Goal: Complete application form: Complete application form

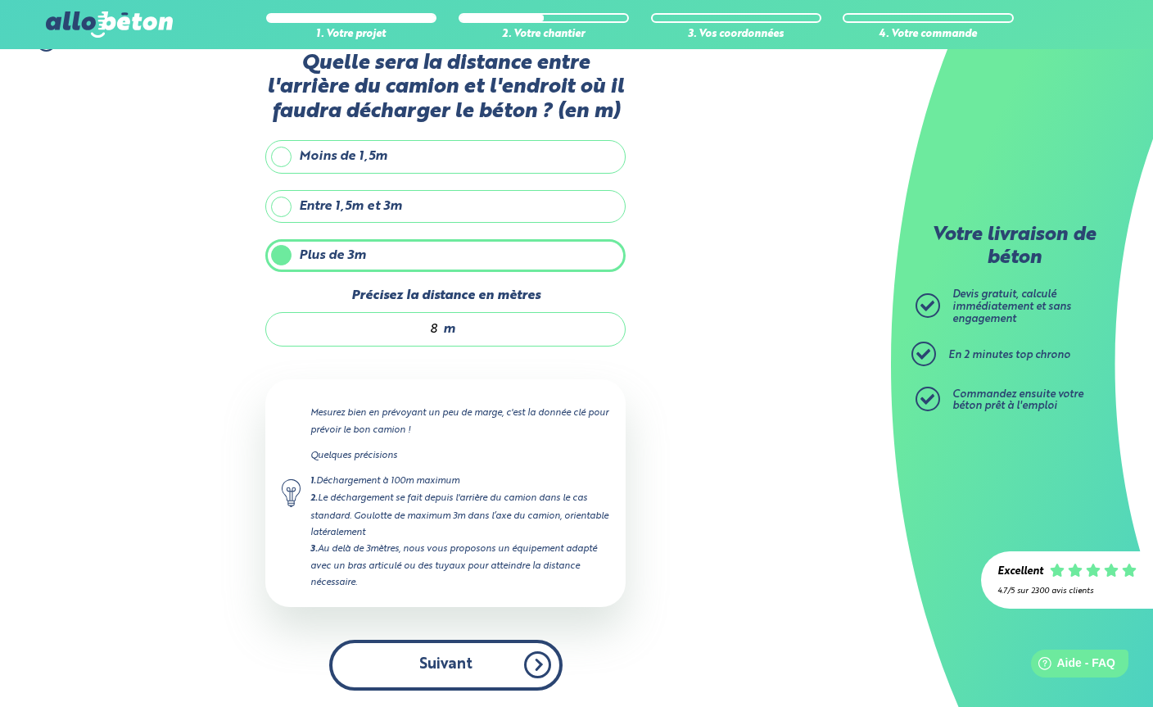
click at [514, 647] on button "Suivant" at bounding box center [445, 665] width 233 height 50
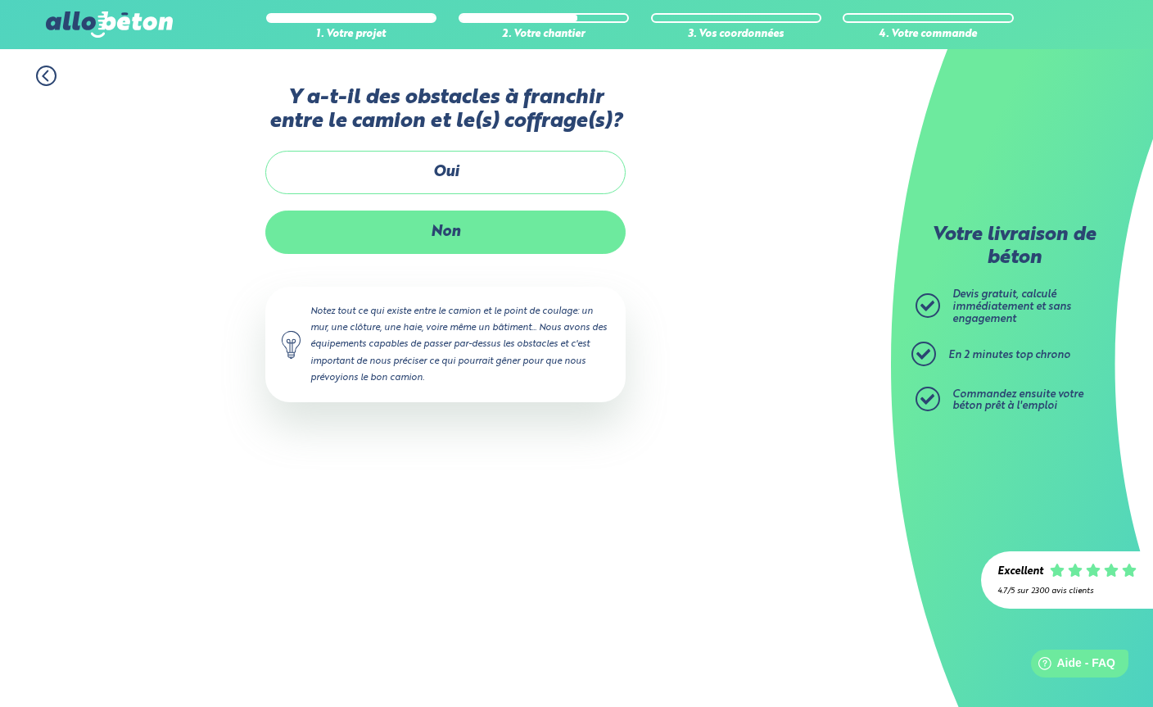
click at [584, 238] on label "Non" at bounding box center [445, 231] width 360 height 43
click at [0, 0] on input "Non" at bounding box center [0, 0] width 0 height 0
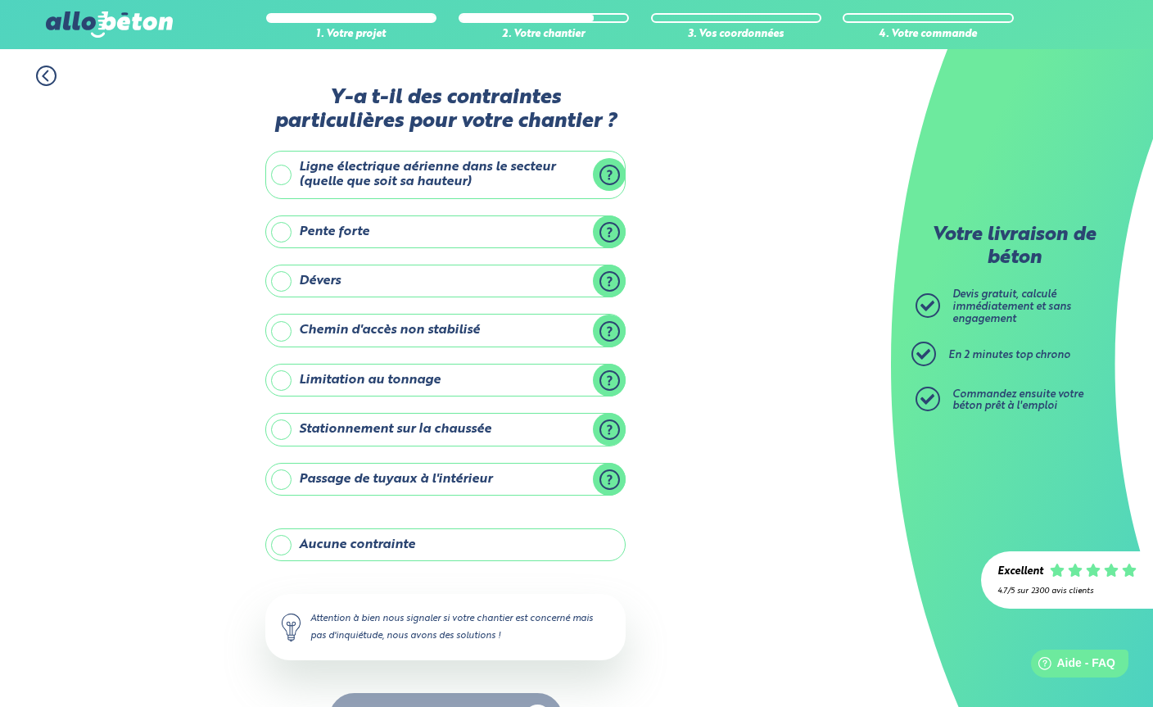
scroll to position [52, 0]
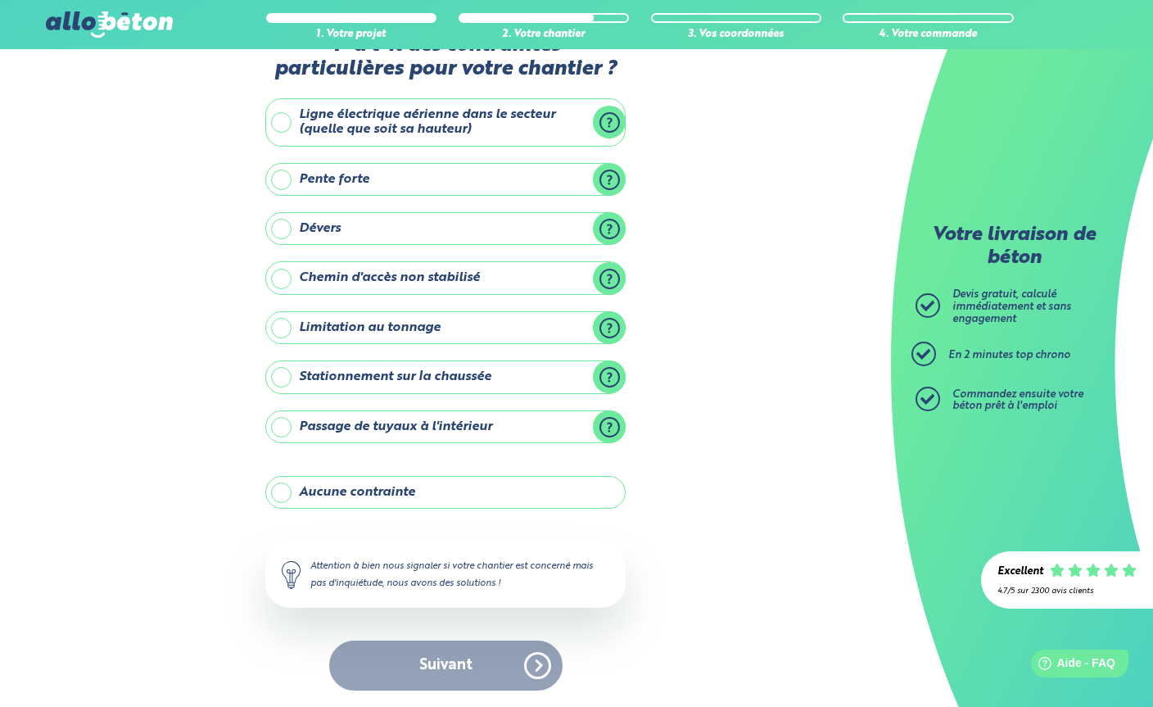
click at [507, 659] on div "Suivant" at bounding box center [445, 665] width 360 height 50
click at [525, 486] on label "Aucune contrainte" at bounding box center [445, 492] width 360 height 33
click at [0, 0] on input "Aucune contrainte" at bounding box center [0, 0] width 0 height 0
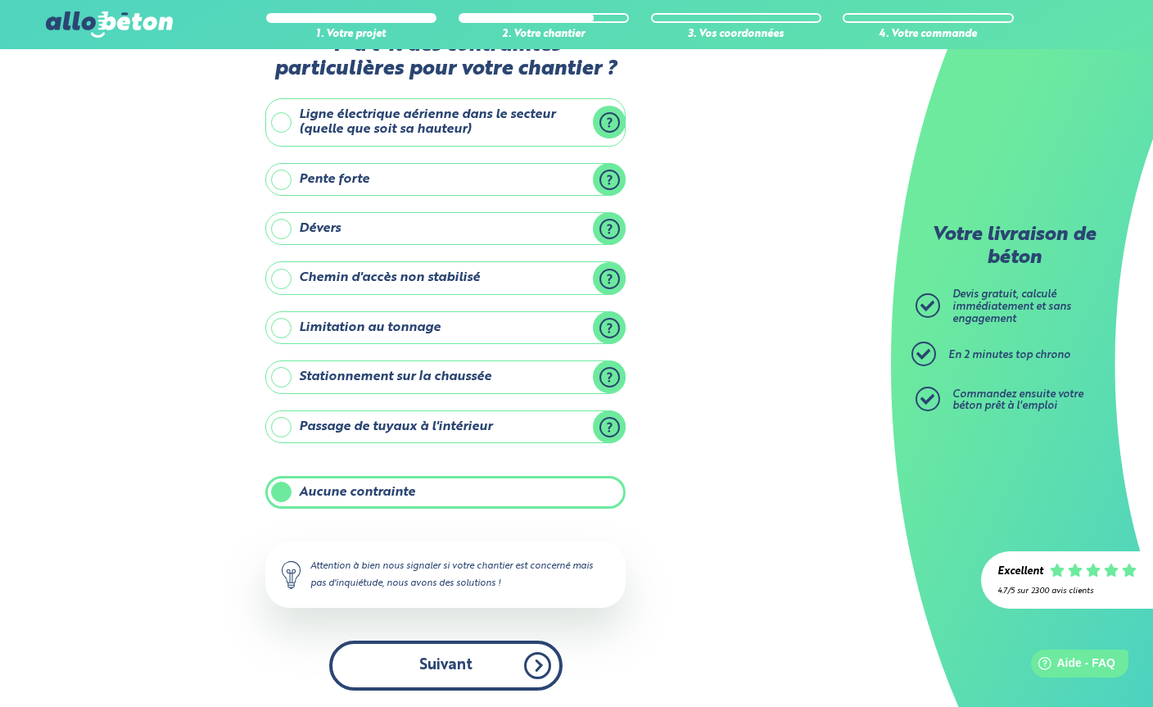
click at [514, 653] on button "Suivant" at bounding box center [445, 665] width 233 height 50
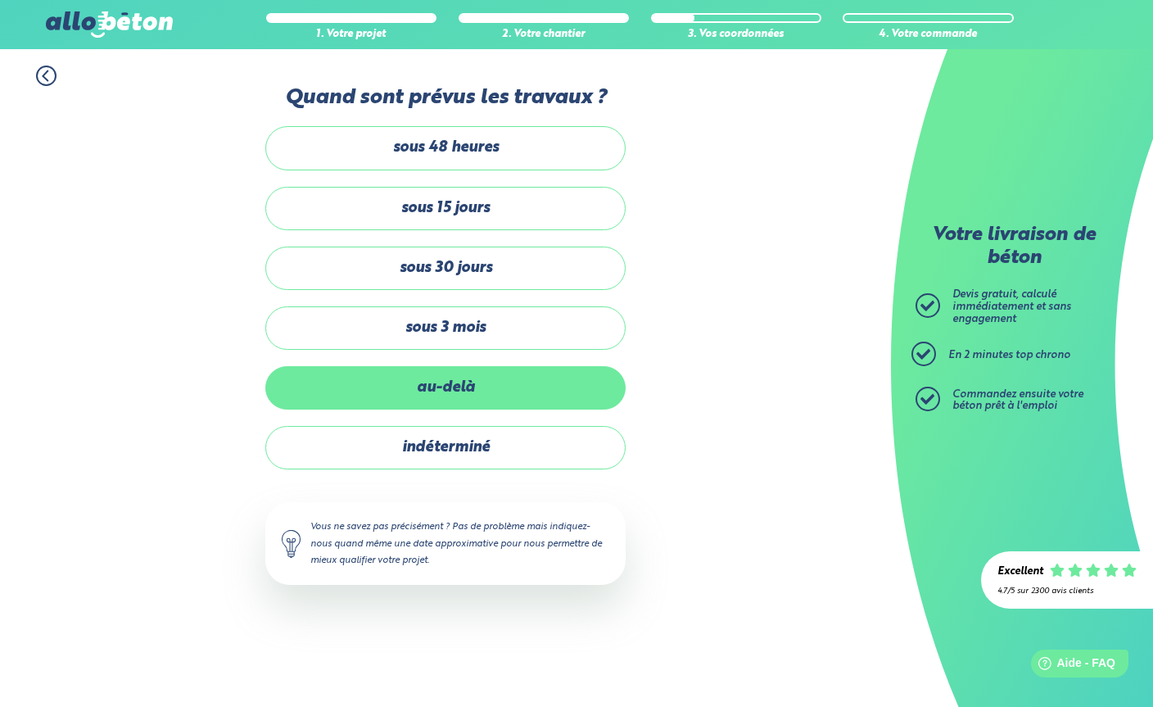
click at [555, 382] on label "au-delà" at bounding box center [445, 387] width 360 height 43
click at [0, 0] on input "au-delà" at bounding box center [0, 0] width 0 height 0
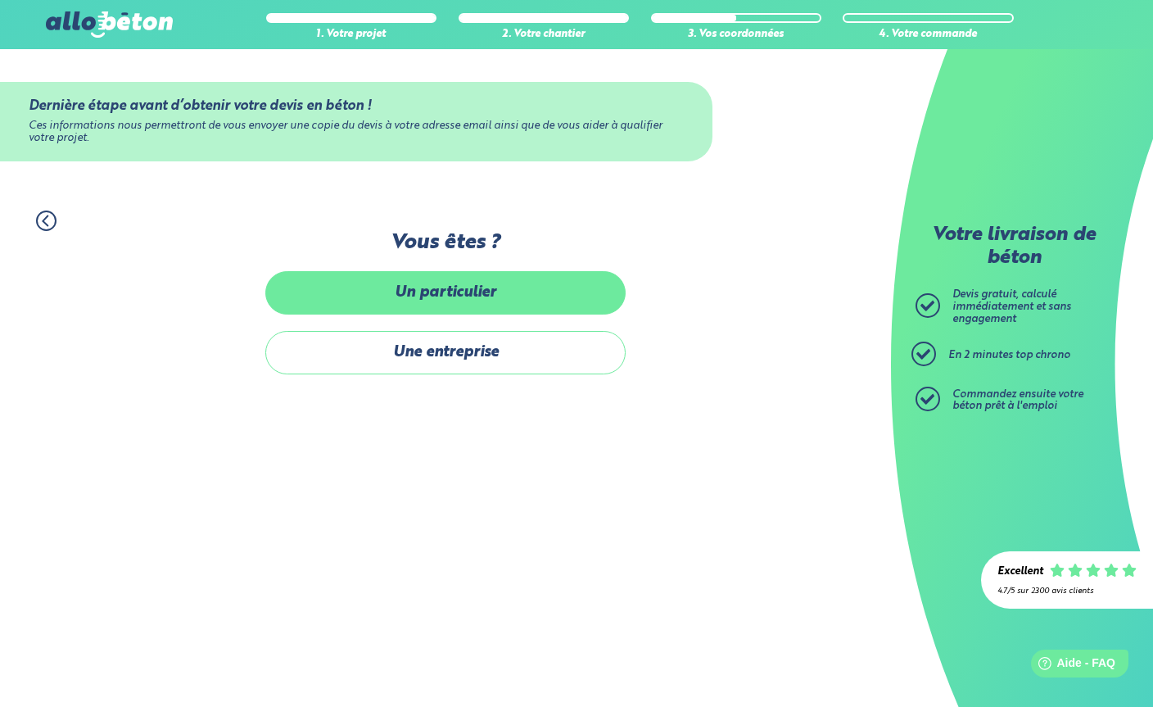
click at [560, 286] on label "Un particulier" at bounding box center [445, 292] width 360 height 43
click at [0, 0] on input "Un particulier" at bounding box center [0, 0] width 0 height 0
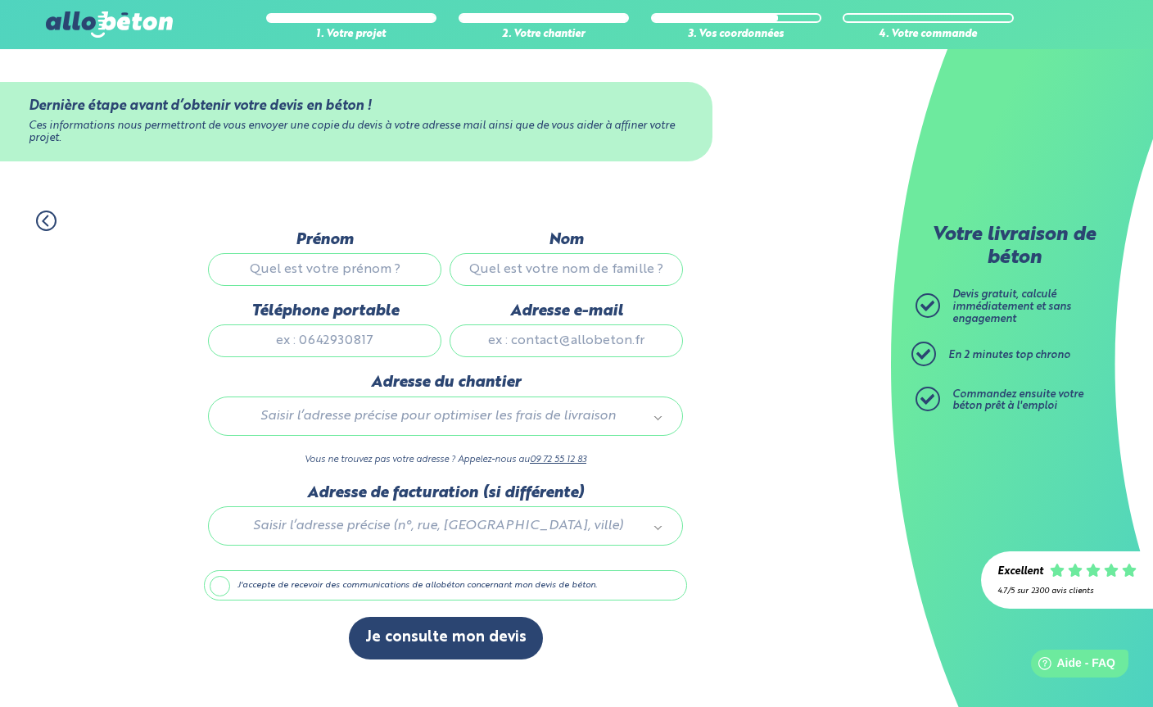
scroll to position [16, 0]
click at [393, 258] on input "Prénom" at bounding box center [324, 269] width 233 height 33
type input "[PERSON_NAME]"
type input "TEN NAPEL"
click at [349, 328] on input "Téléphone portable" at bounding box center [324, 340] width 233 height 33
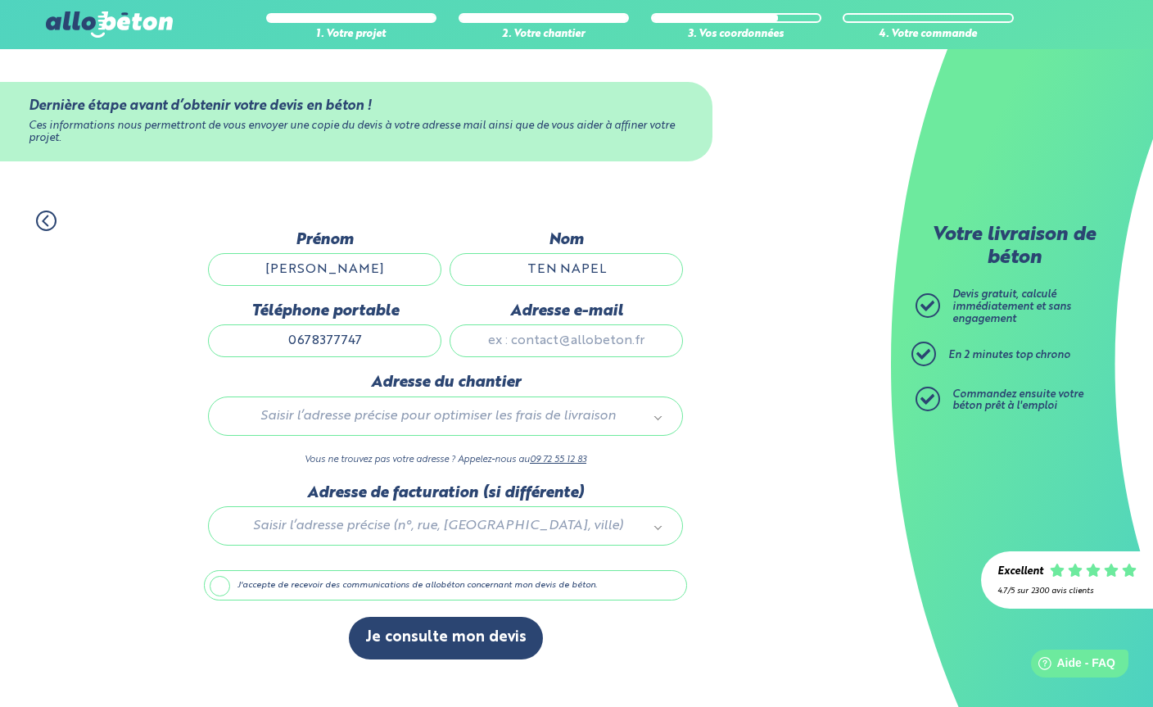
type input "0678377747"
click at [588, 331] on input "Adresse e-mail" at bounding box center [566, 340] width 233 height 33
type input "[EMAIL_ADDRESS][DOMAIN_NAME]"
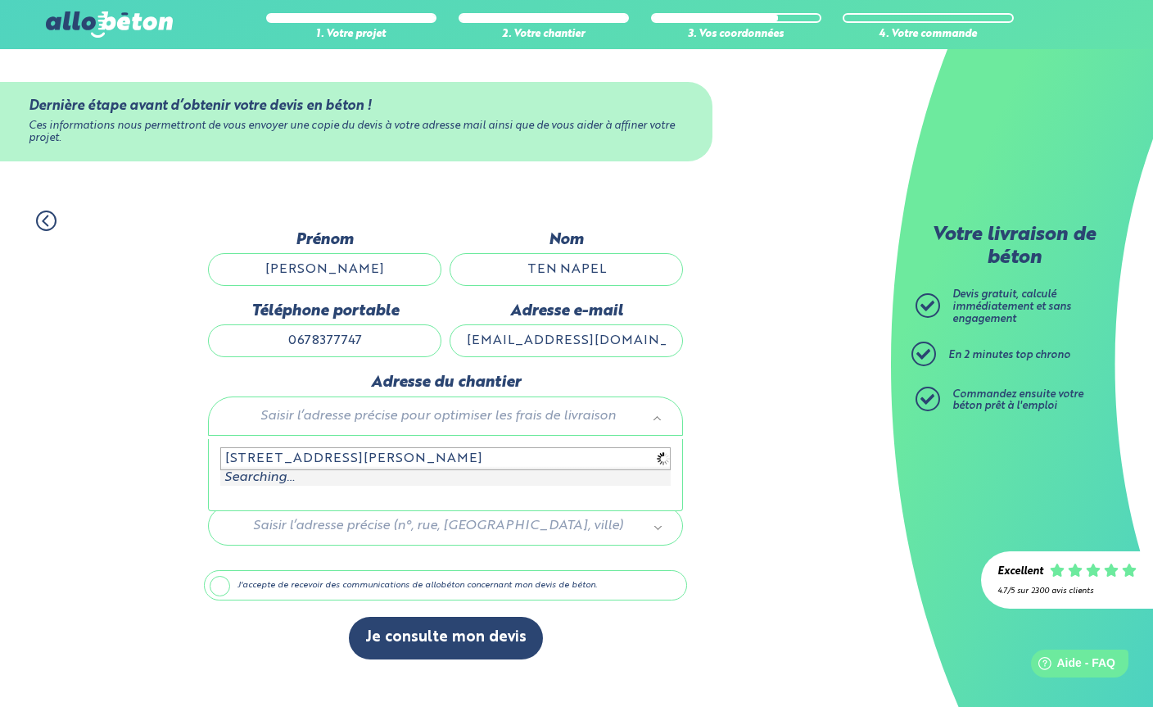
type input "[STREET_ADDRESS]"
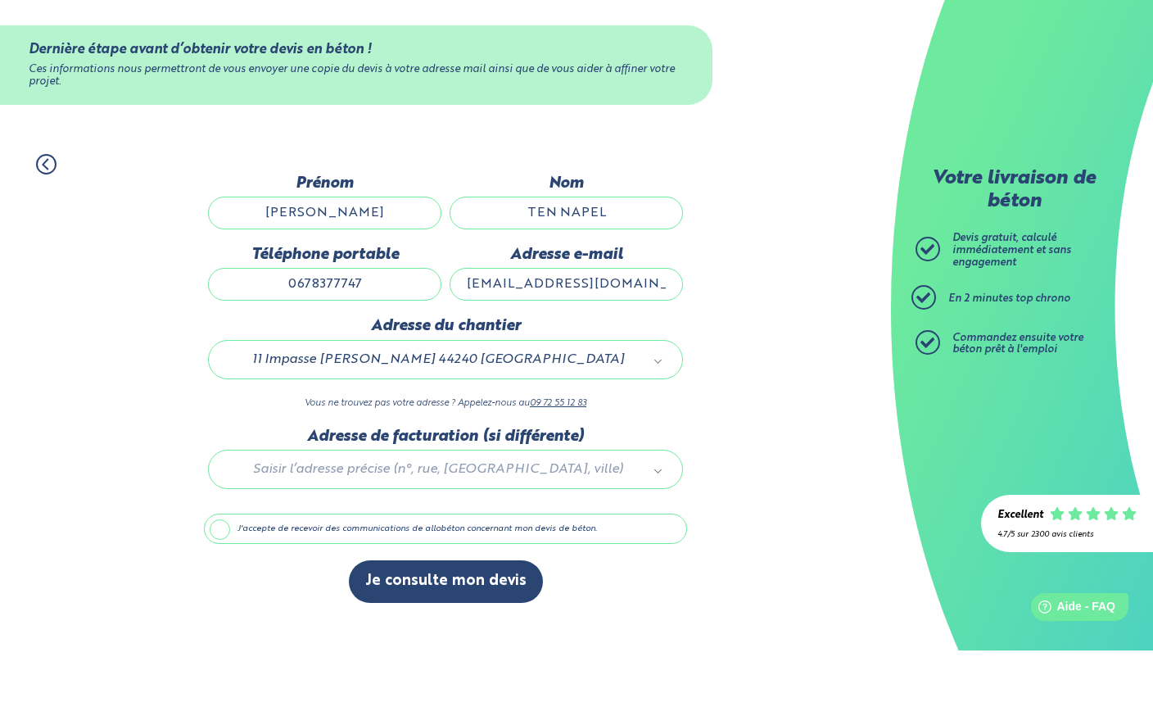
scroll to position [22, 0]
click at [640, 484] on div at bounding box center [445, 523] width 483 height 78
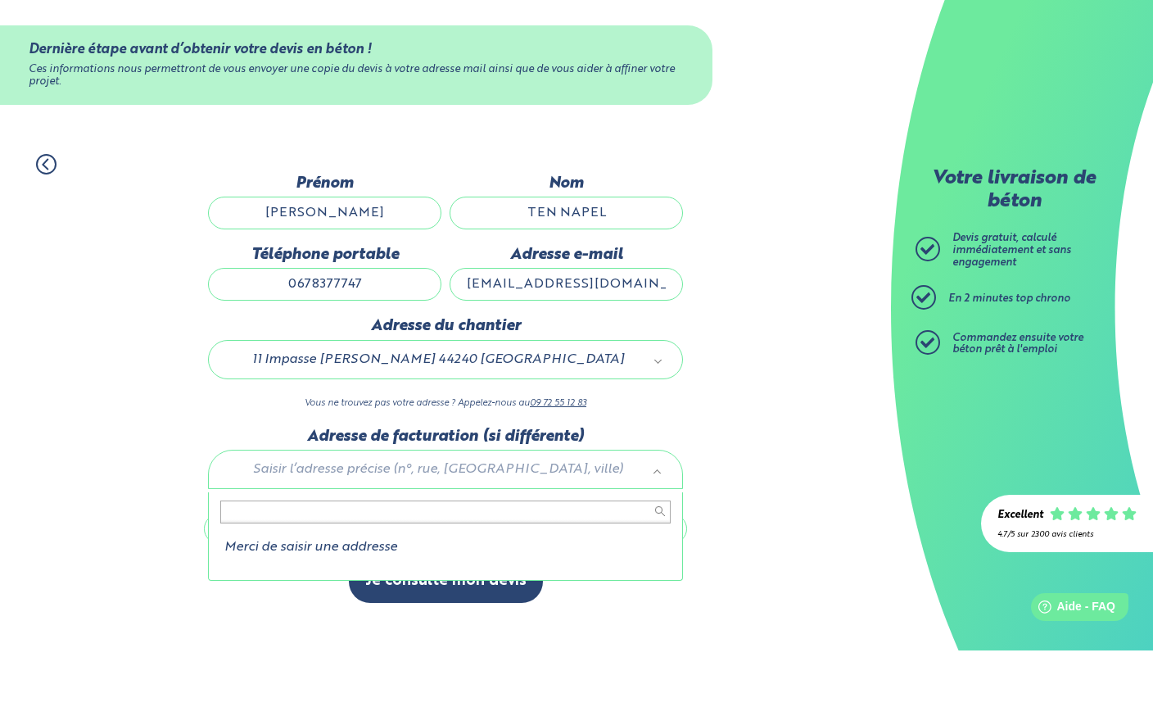
click at [373, 596] on li "Merci de saisir une addresse" at bounding box center [445, 603] width 450 height 15
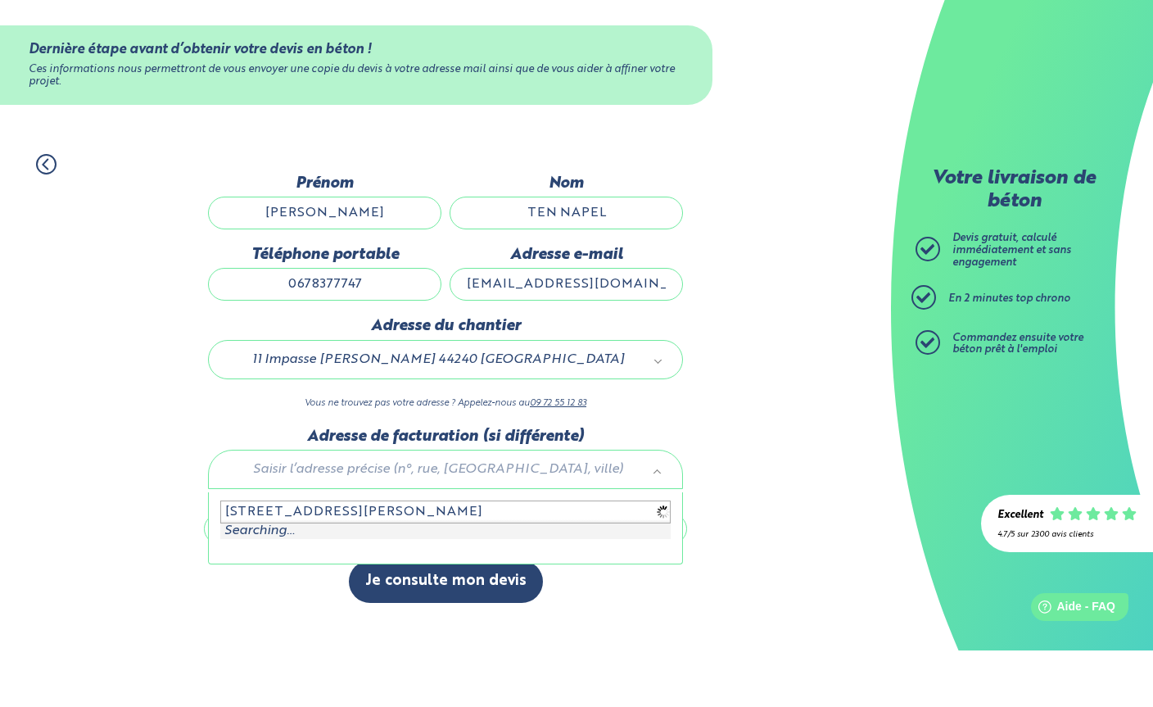
type input "[STREET_ADDRESS]"
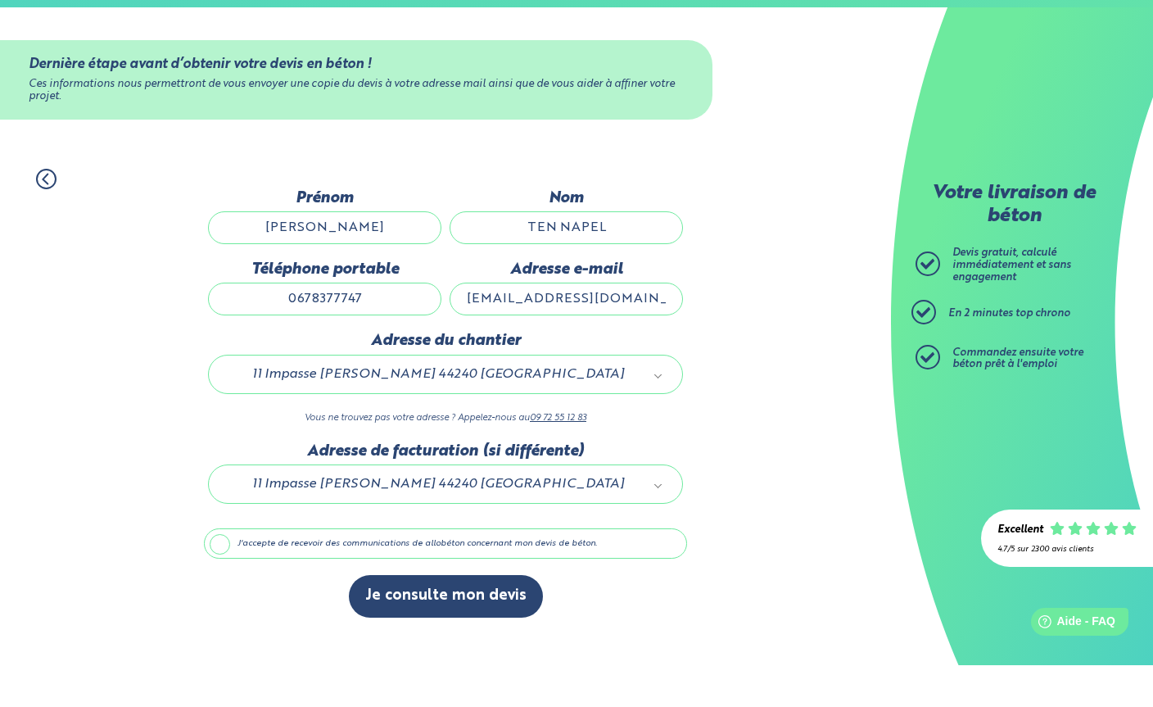
click at [412, 570] on label "J'accepte de recevoir des communications de allobéton concernant mon devis de b…" at bounding box center [445, 585] width 483 height 31
click at [0, 0] on input "J'accepte de recevoir des communications de allobéton concernant mon devis de b…" at bounding box center [0, 0] width 0 height 0
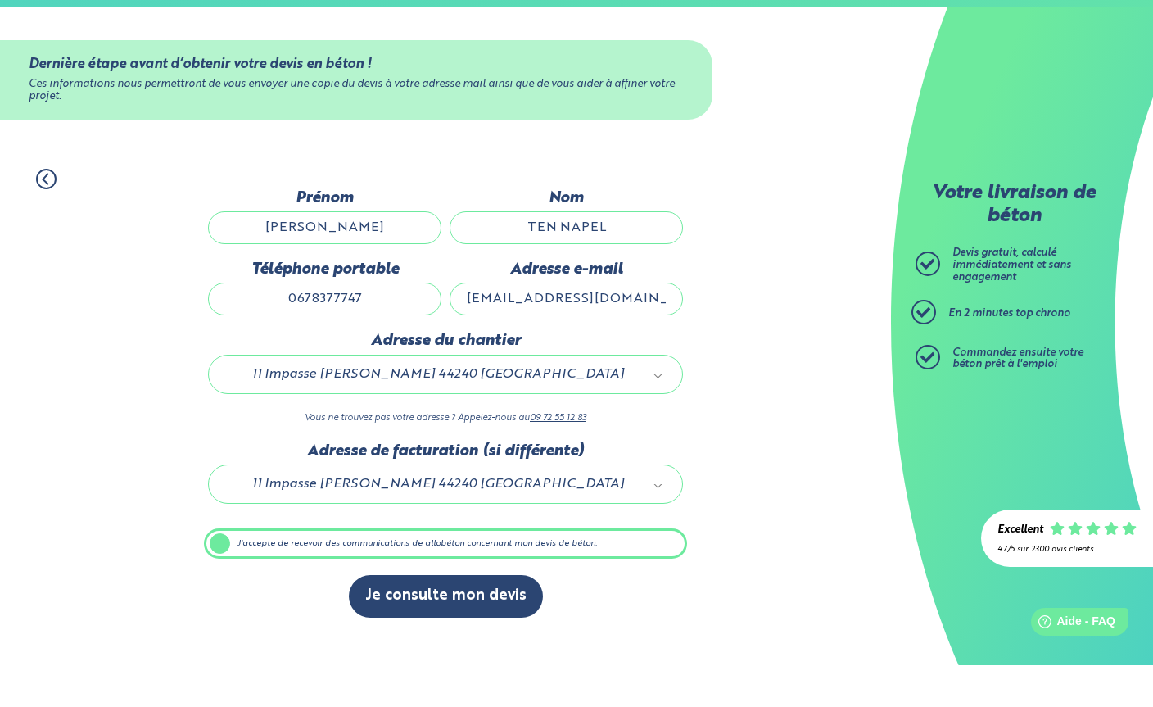
scroll to position [52, 0]
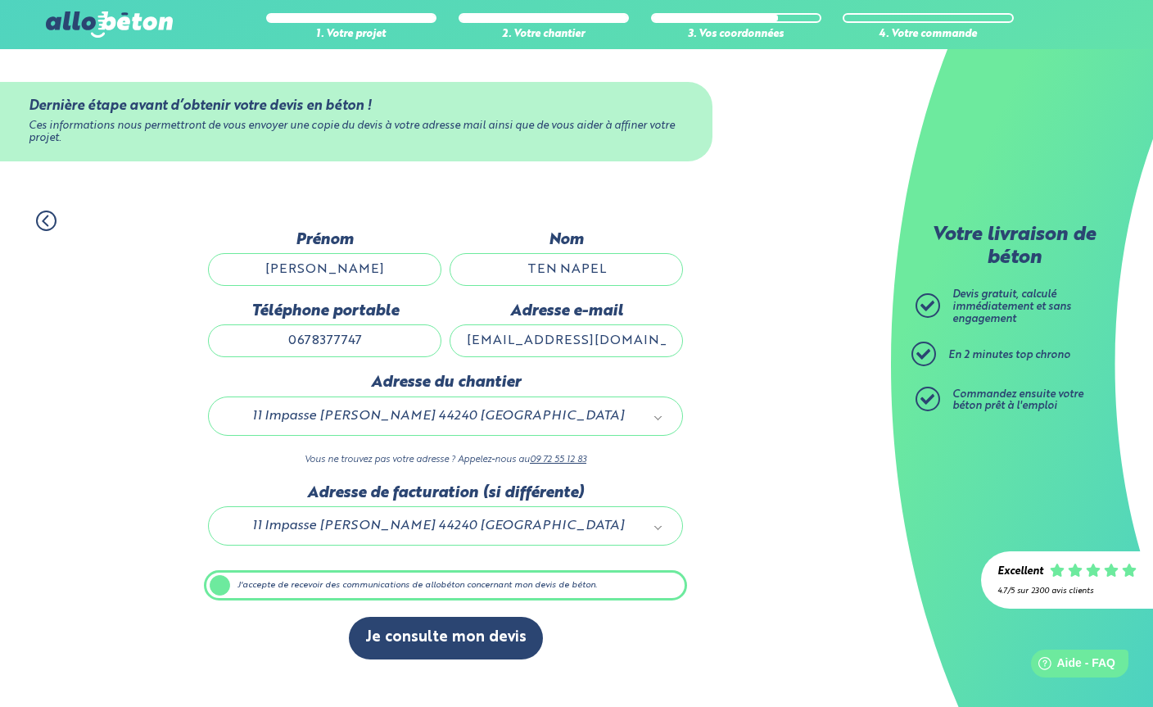
click at [450, 570] on label "J'accepte de recevoir des communications de allobéton concernant mon devis de b…" at bounding box center [445, 585] width 483 height 31
click at [0, 0] on input "J'accepte de recevoir des communications de allobéton concernant mon devis de b…" at bounding box center [0, 0] width 0 height 0
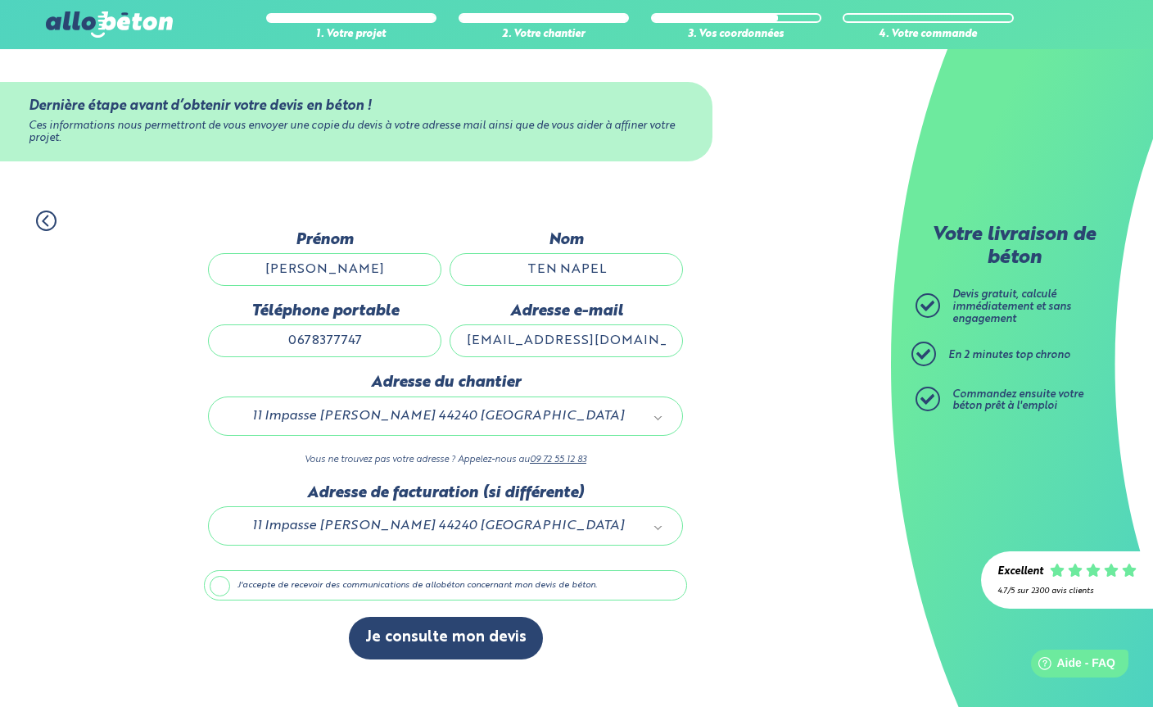
click at [451, 617] on button "Je consulte mon devis" at bounding box center [446, 638] width 194 height 42
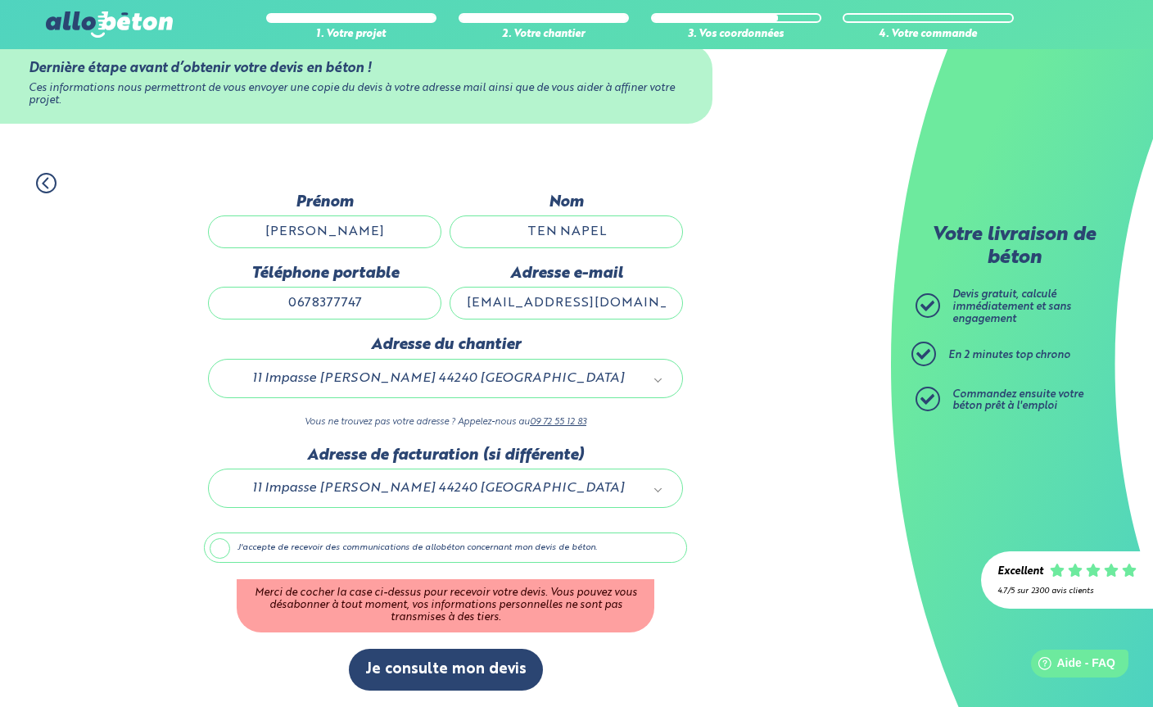
click at [214, 540] on label "J'accepte de recevoir des communications de allobéton concernant mon devis de b…" at bounding box center [445, 547] width 483 height 31
click at [0, 0] on input "J'accepte de recevoir des communications de allobéton concernant mon devis de b…" at bounding box center [0, 0] width 0 height 0
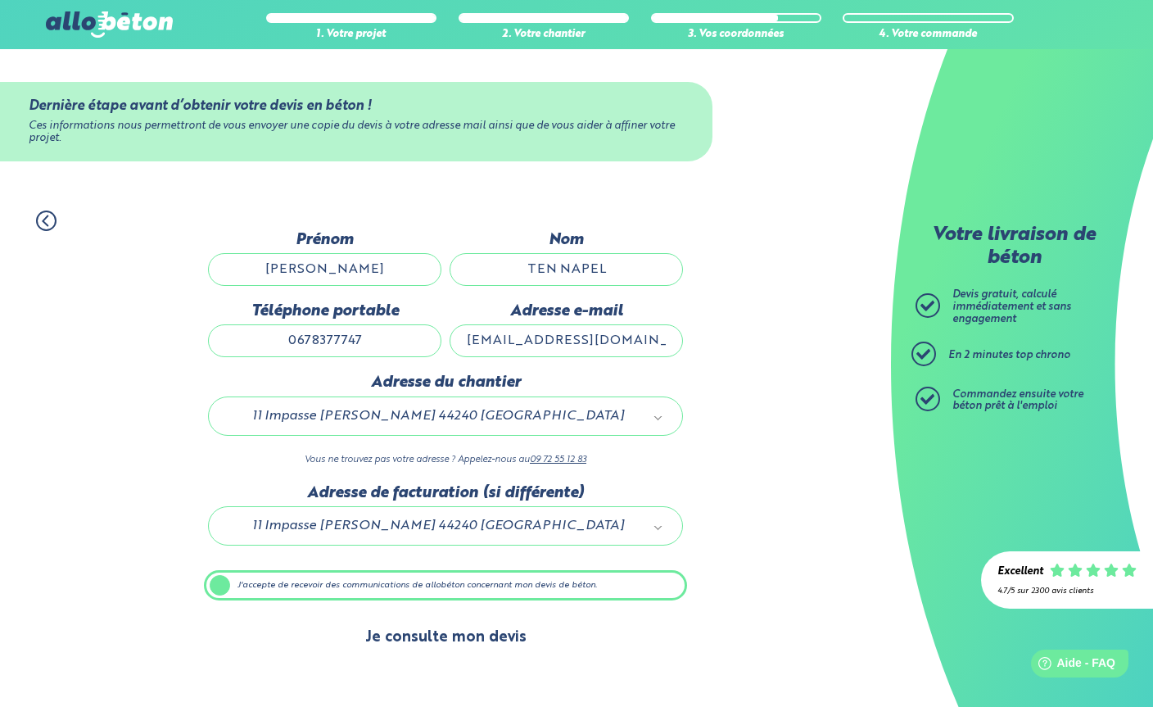
click at [480, 617] on button "Je consulte mon devis" at bounding box center [446, 638] width 194 height 42
